Goal: Find specific page/section: Find specific page/section

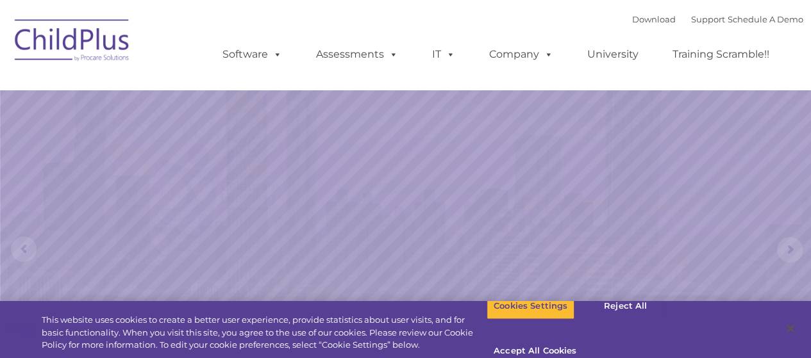
select select "MEDIUM"
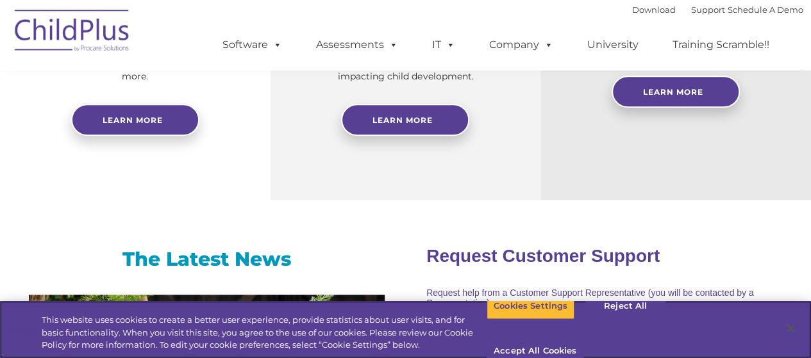
scroll to position [678, 0]
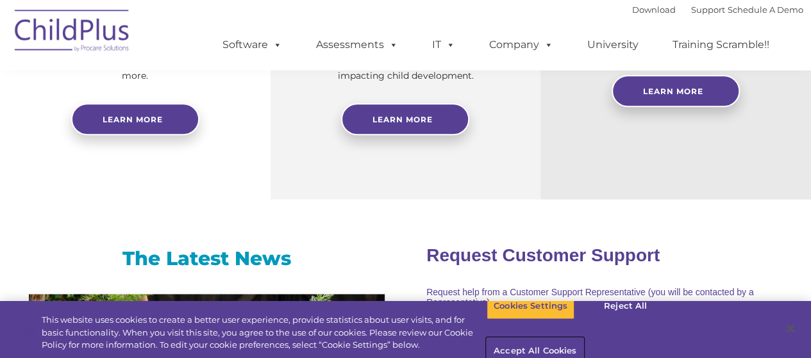
click at [584, 339] on button "Accept All Cookies" at bounding box center [535, 352] width 97 height 27
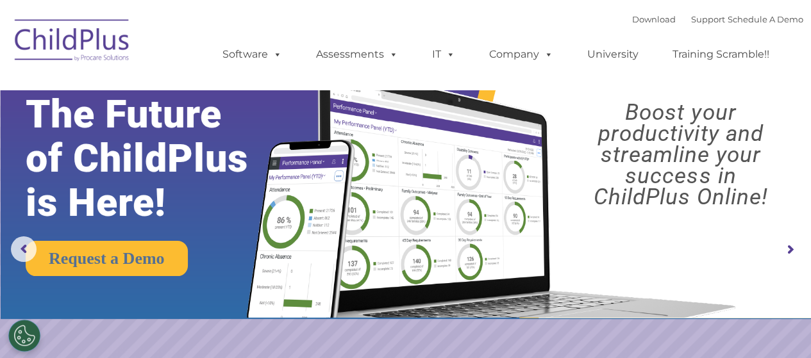
scroll to position [0, 0]
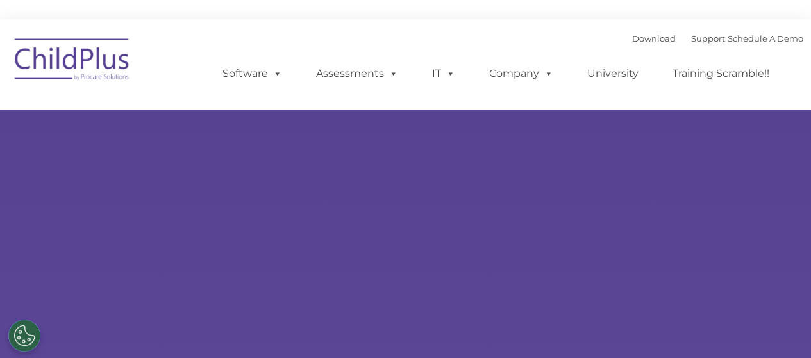
type input ""
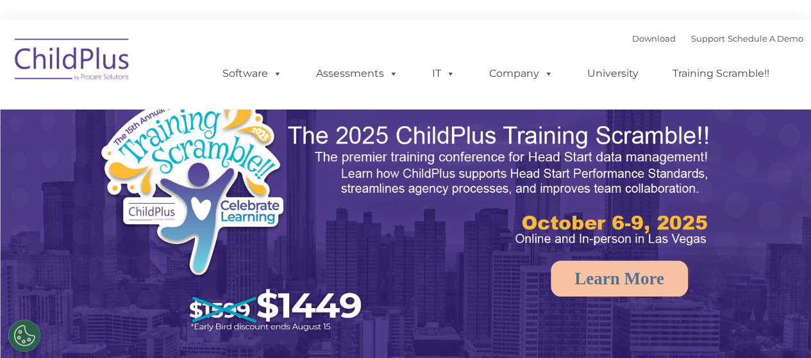
select select "MEDIUM"
click at [257, 80] on link "Software" at bounding box center [252, 74] width 85 height 26
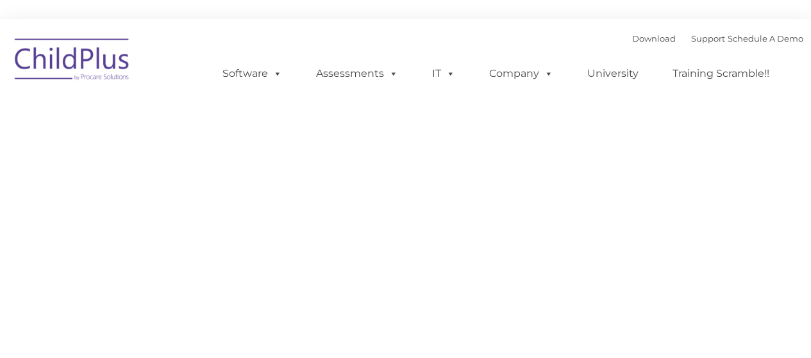
type input ""
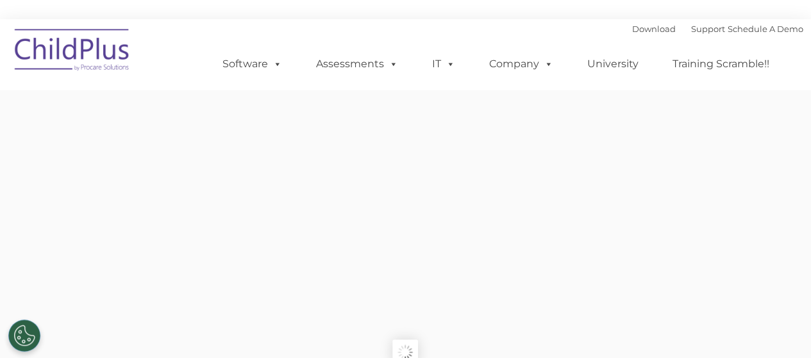
click at [274, 70] on span at bounding box center [275, 64] width 14 height 12
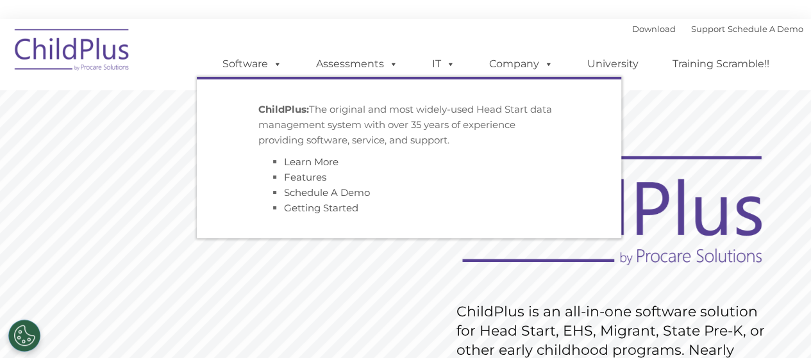
click at [294, 19] on div "Download Support | Schedule A Demo  MENU MENU Software ChildPlus: The original…" at bounding box center [500, 54] width 607 height 71
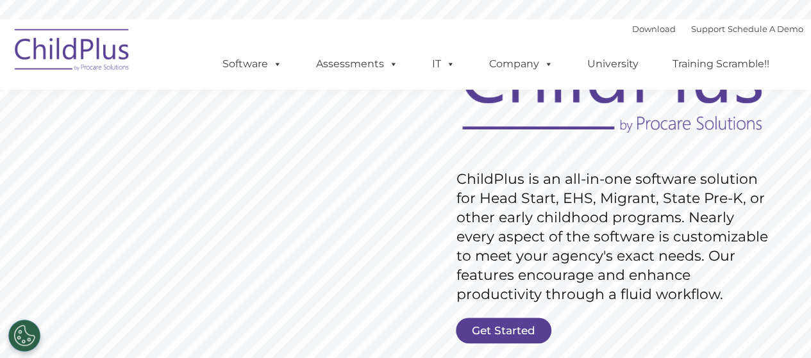
scroll to position [133, 0]
click at [500, 325] on link "Get Started" at bounding box center [504, 330] width 96 height 26
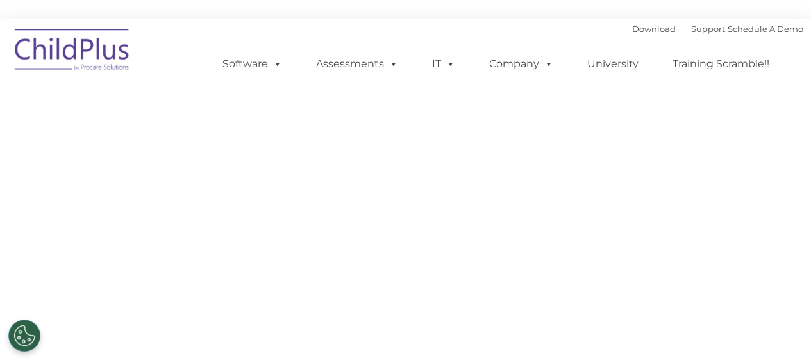
select select "MEDIUM"
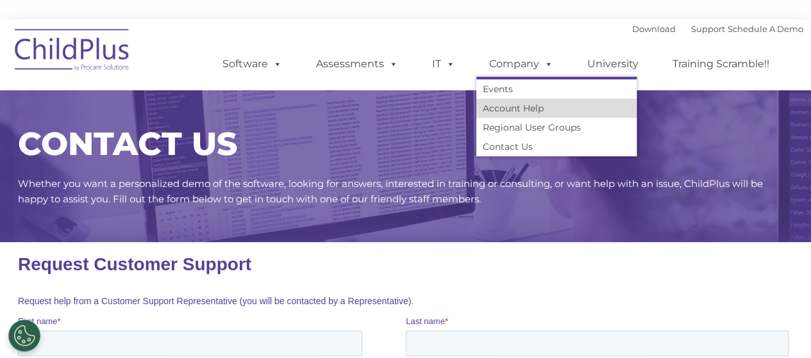
click at [562, 114] on link "Account Help" at bounding box center [556, 108] width 160 height 19
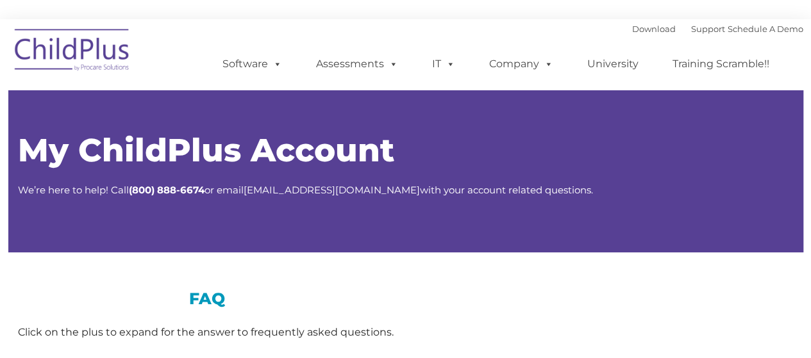
type input ""
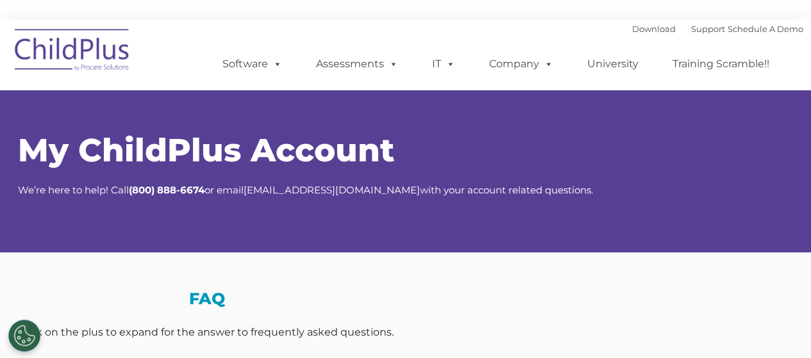
select select "MEDIUM"
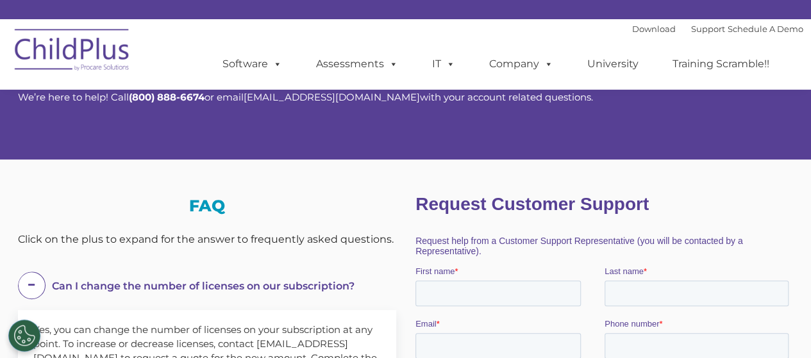
scroll to position [136, 0]
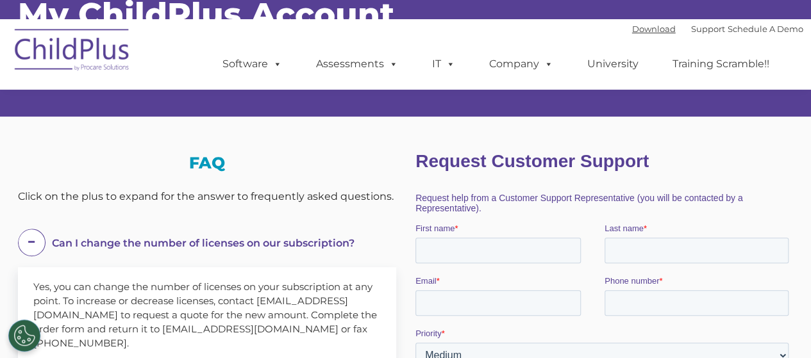
click at [640, 30] on link "Download" at bounding box center [654, 29] width 44 height 10
